Goal: Task Accomplishment & Management: Complete application form

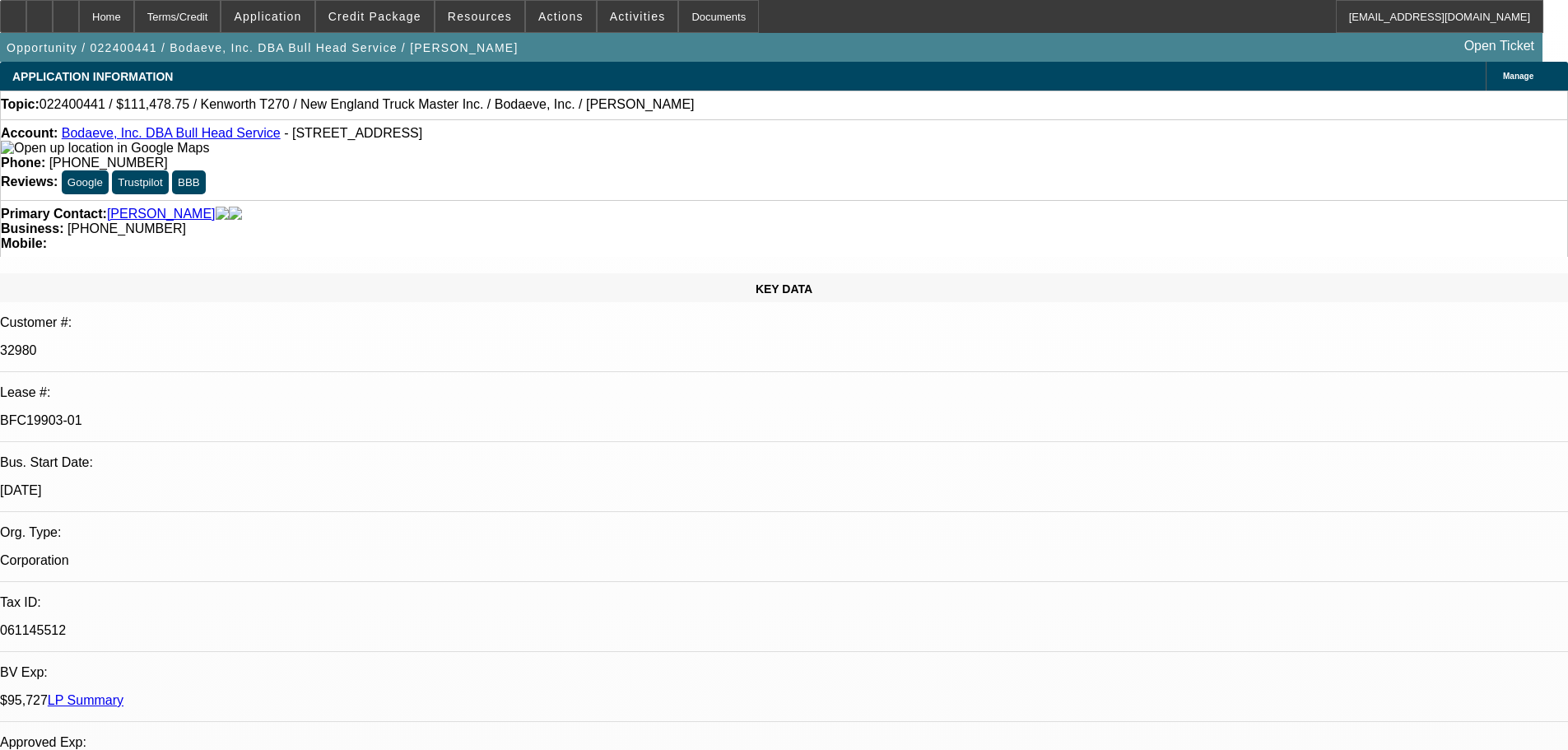
select select "0"
select select "2"
select select "0"
select select "6"
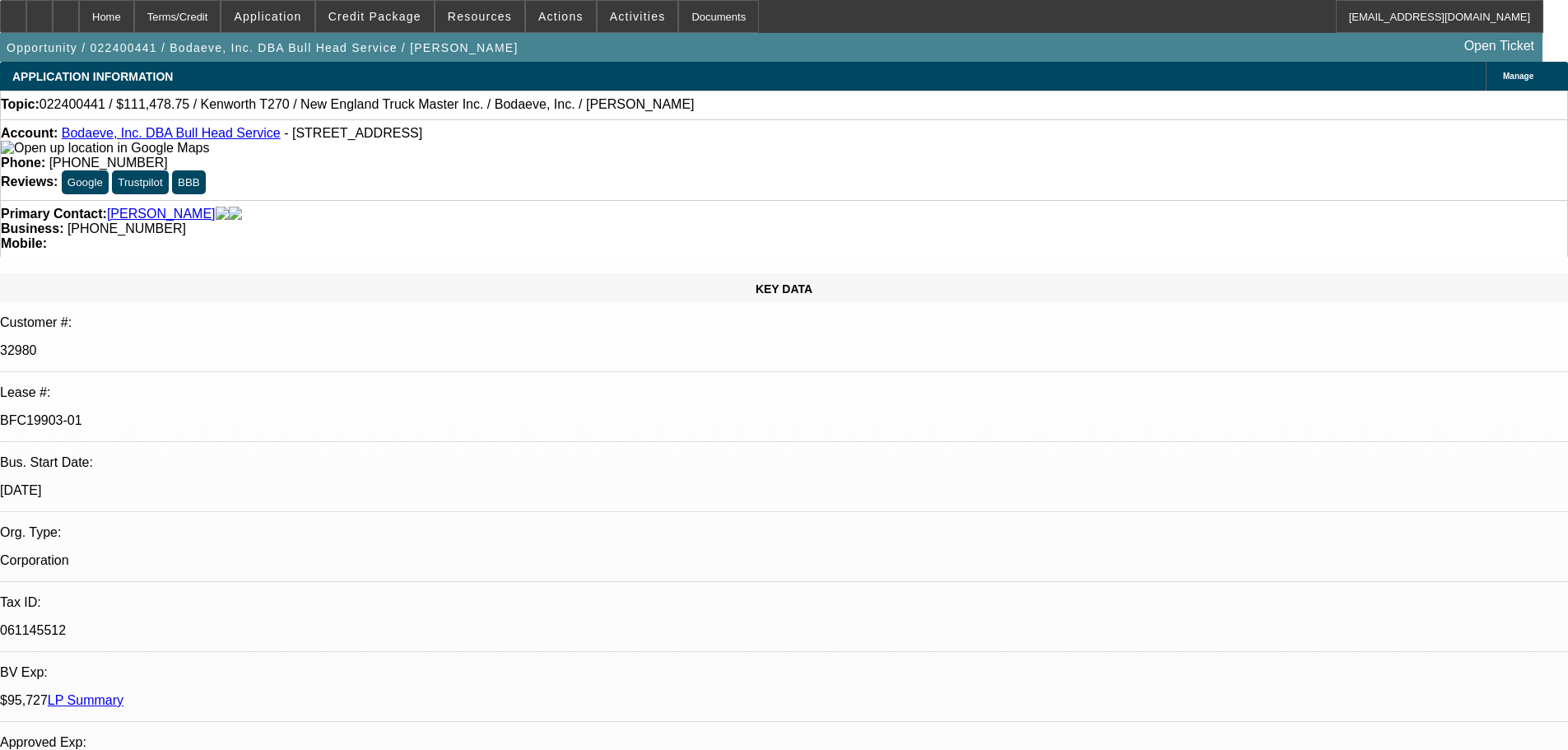
select select "0"
select select "2"
select select "0"
select select "6"
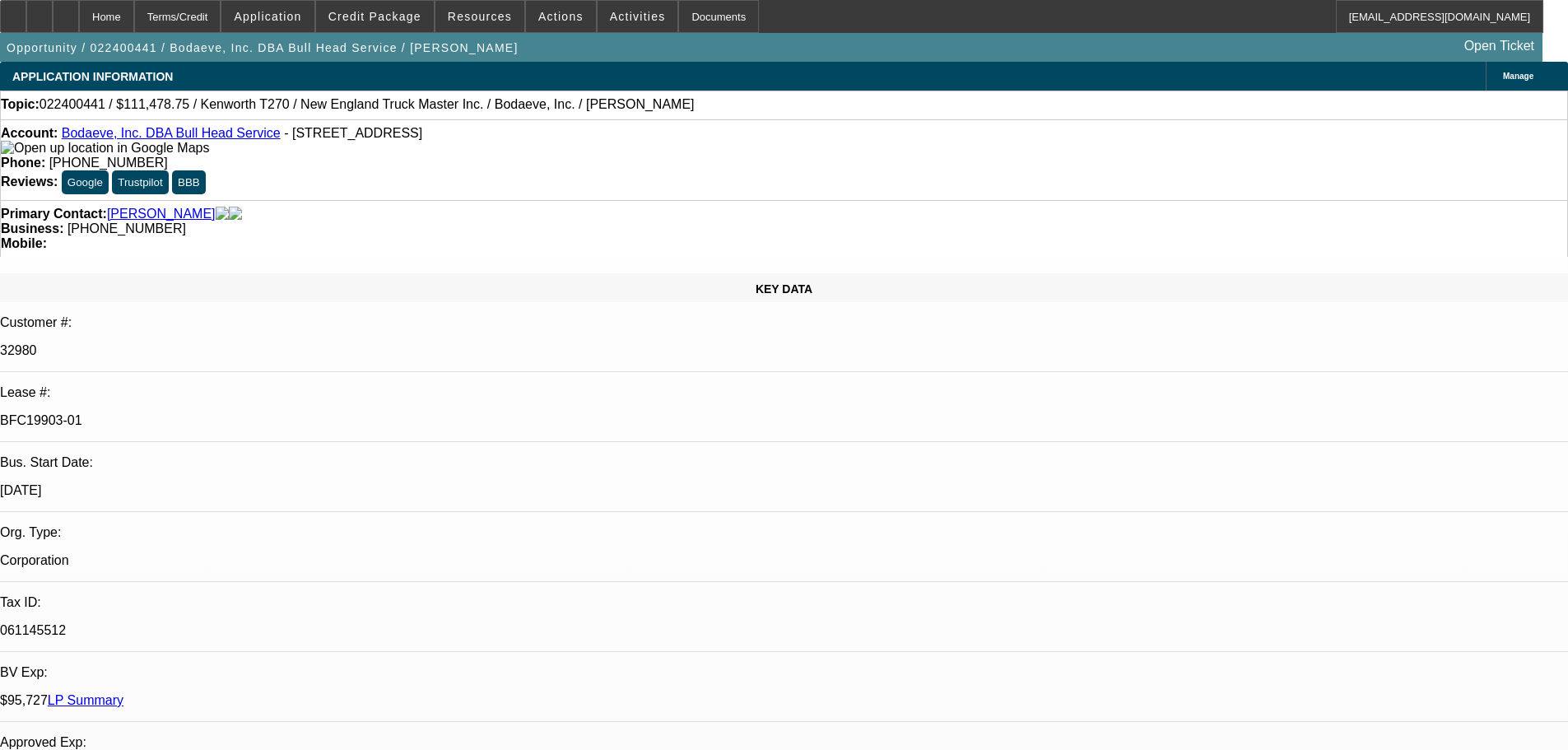
select select "0"
select select "2"
select select "0"
select select "6"
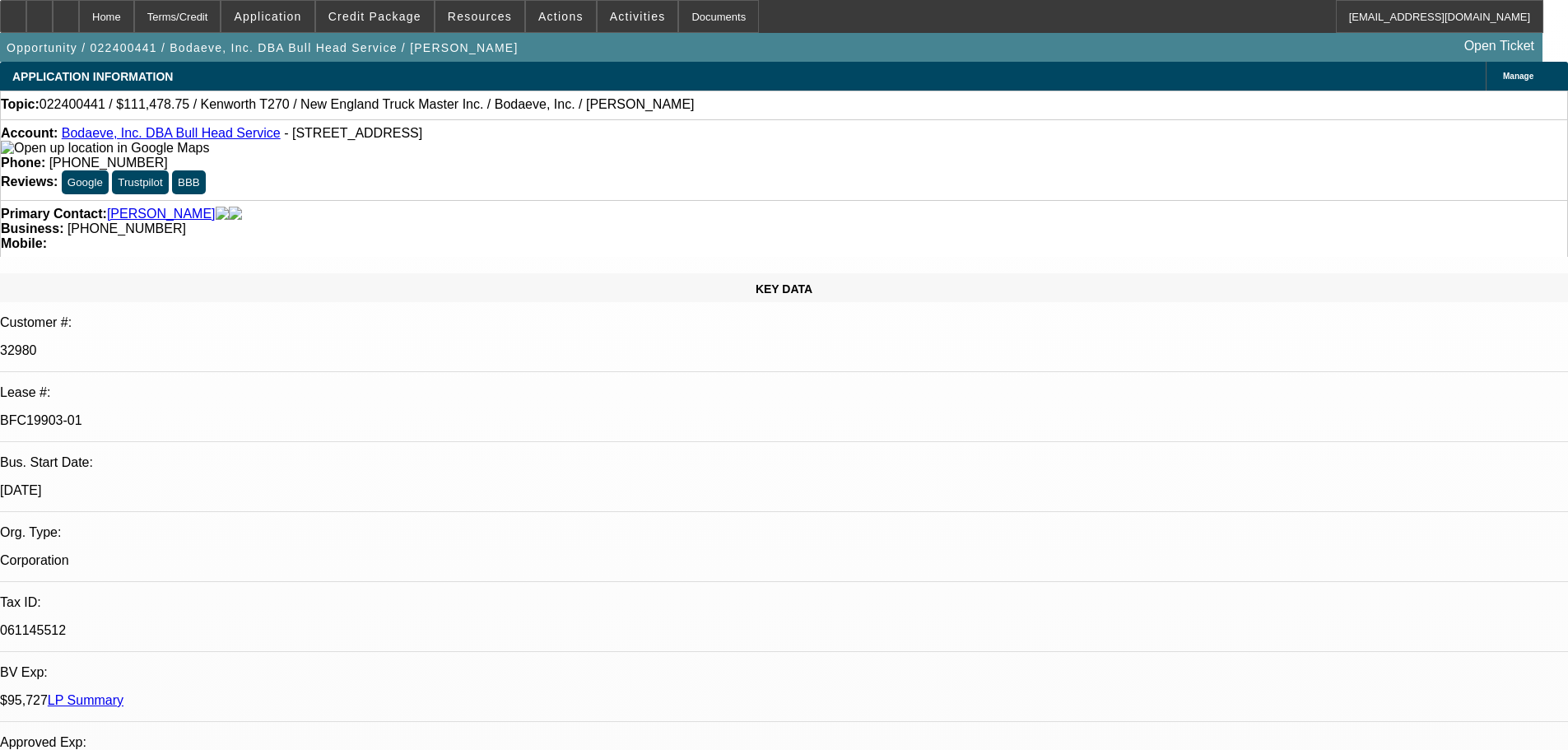
select select "0.15"
select select "2"
select select "0"
select select "6"
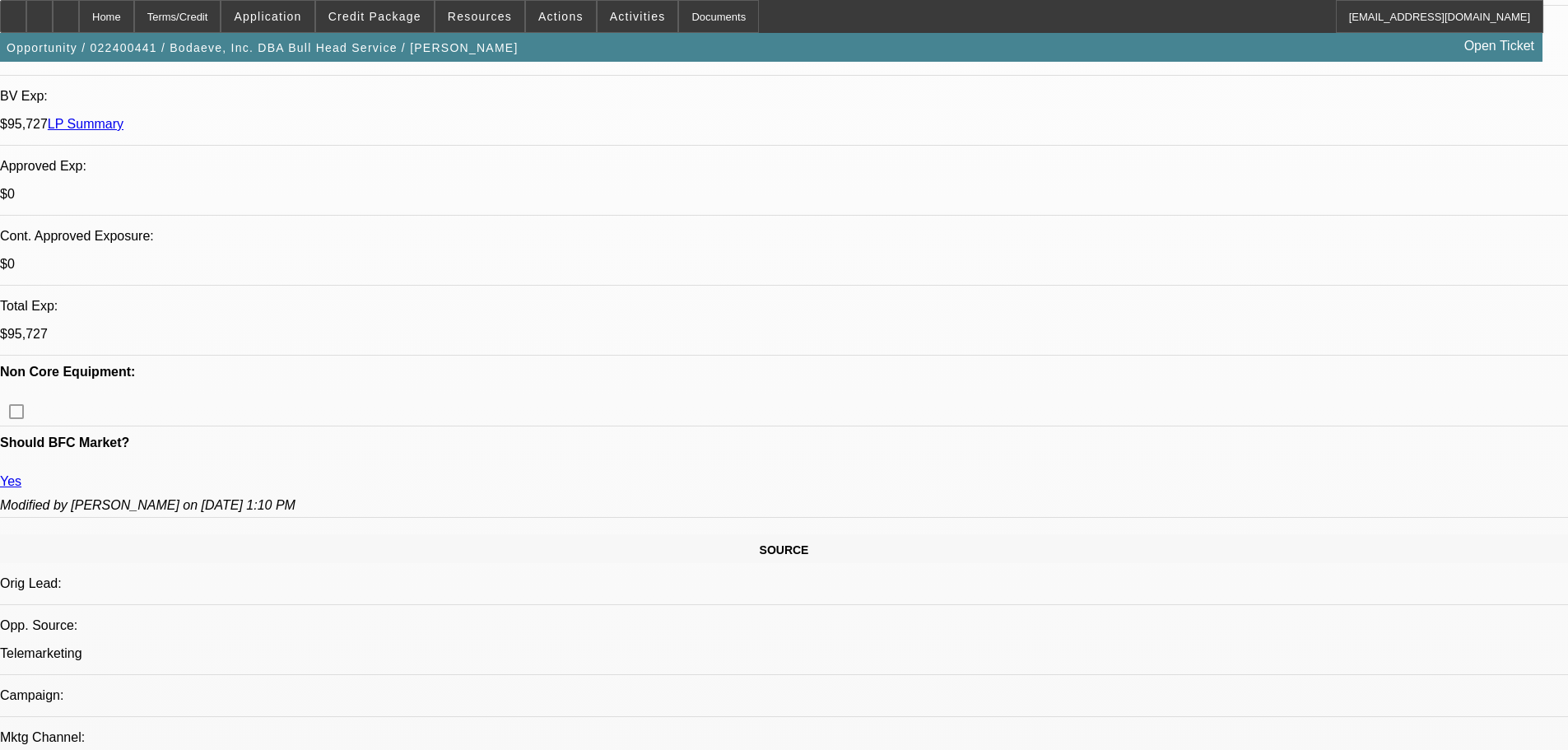
scroll to position [114, 0]
